Goal: Find specific page/section: Find specific page/section

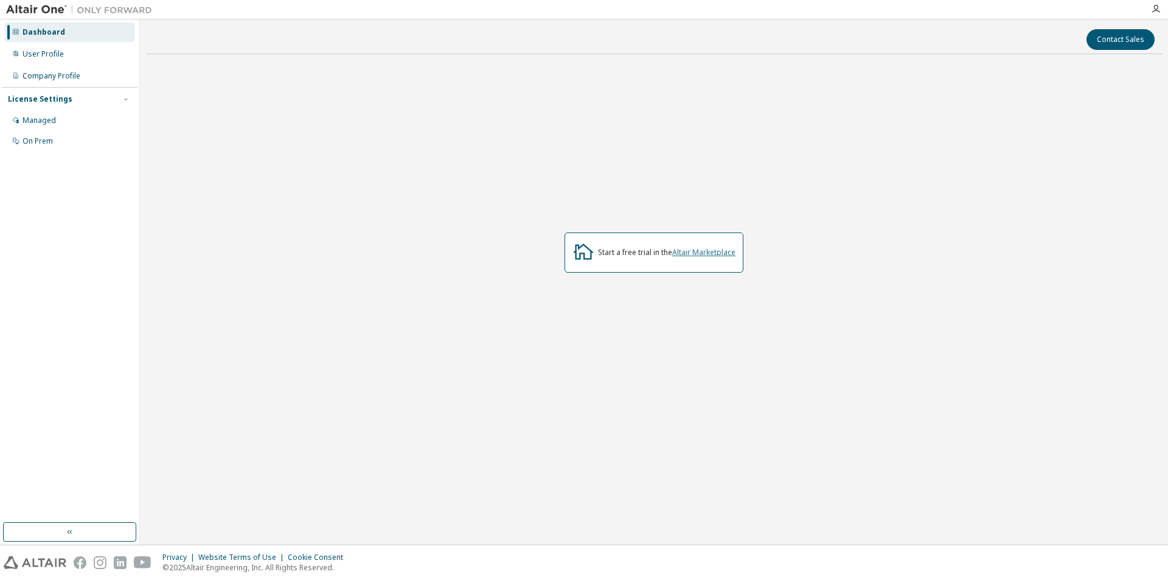
click at [718, 248] on link "Altair Marketplace" at bounding box center [703, 252] width 63 height 10
